Goal: Task Accomplishment & Management: Use online tool/utility

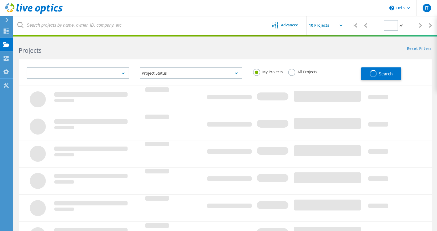
type input "1"
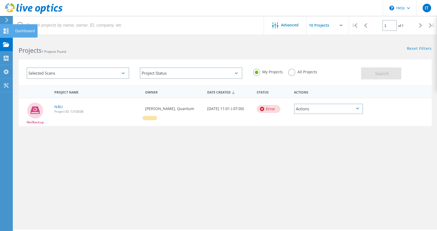
click at [7, 30] on icon at bounding box center [6, 31] width 6 height 5
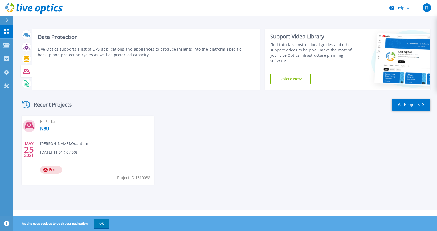
click at [28, 70] on icon at bounding box center [26, 71] width 6 height 5
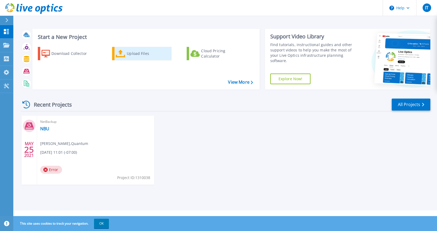
click at [132, 57] on div "Upload Files" at bounding box center [148, 53] width 43 height 11
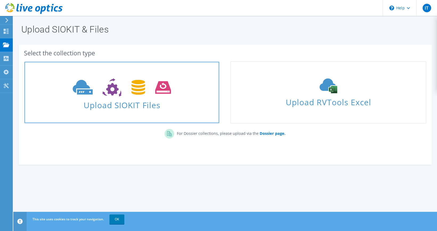
click at [142, 100] on span "Upload SIOKIT Files" at bounding box center [122, 103] width 195 height 11
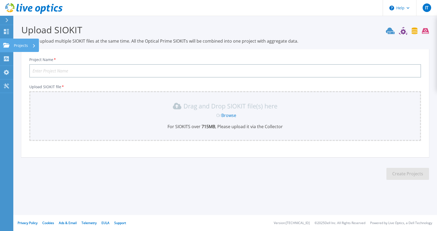
click at [19, 44] on p "Projects" at bounding box center [21, 46] width 14 height 14
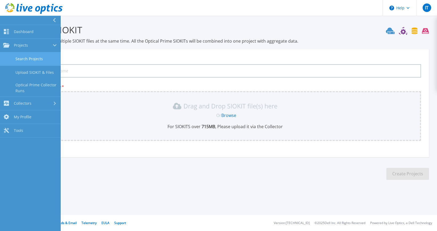
click at [35, 63] on link "Search Projects" at bounding box center [30, 59] width 61 height 14
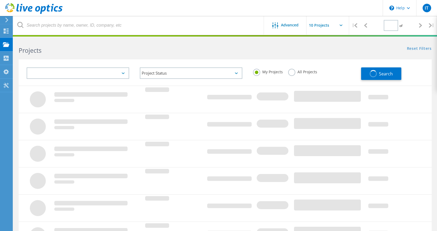
type input "1"
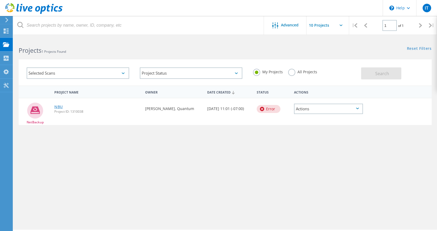
click at [60, 108] on link "NBU" at bounding box center [58, 107] width 9 height 4
